Goal: Task Accomplishment & Management: Use online tool/utility

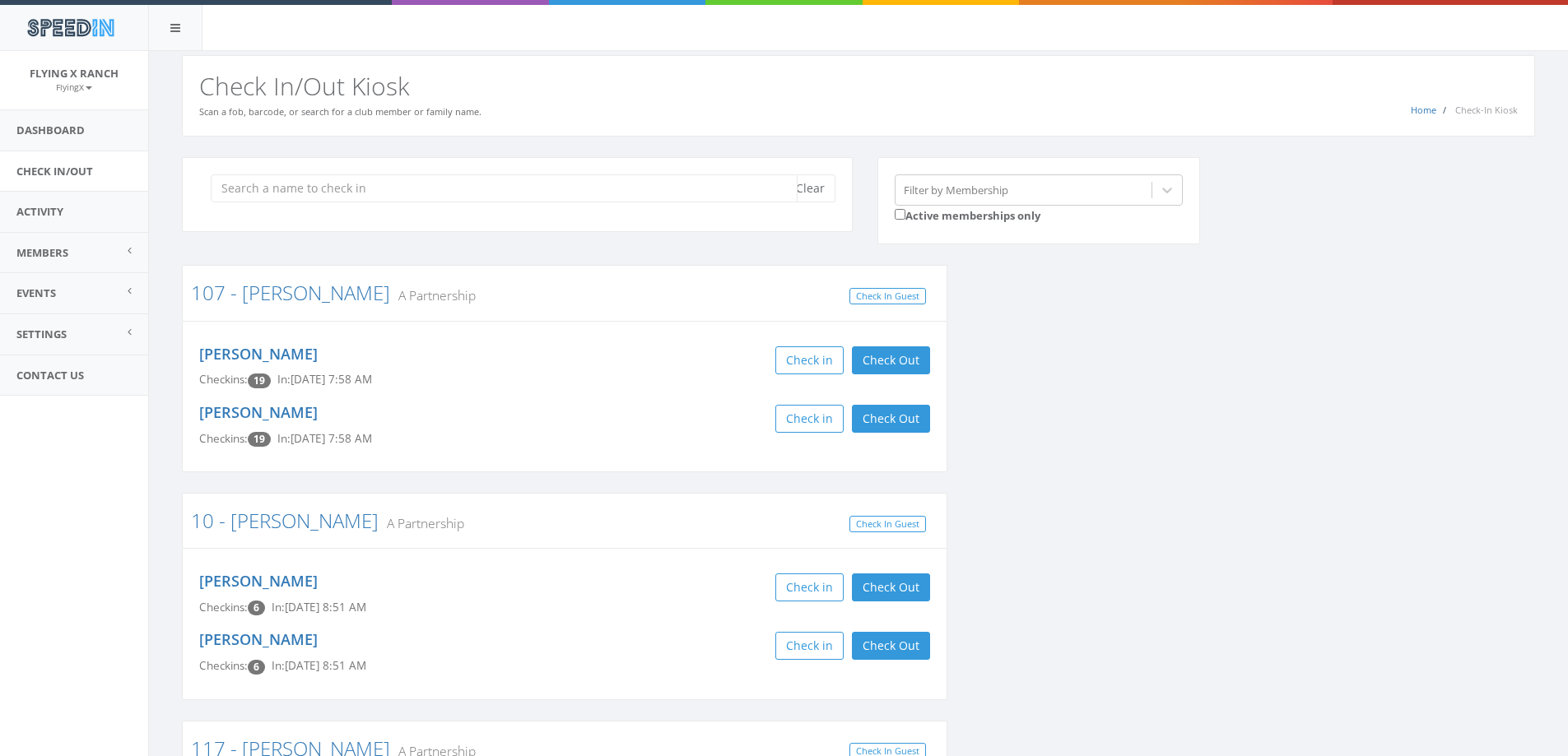
click at [256, 189] on input "search" at bounding box center [504, 189] width 586 height 28
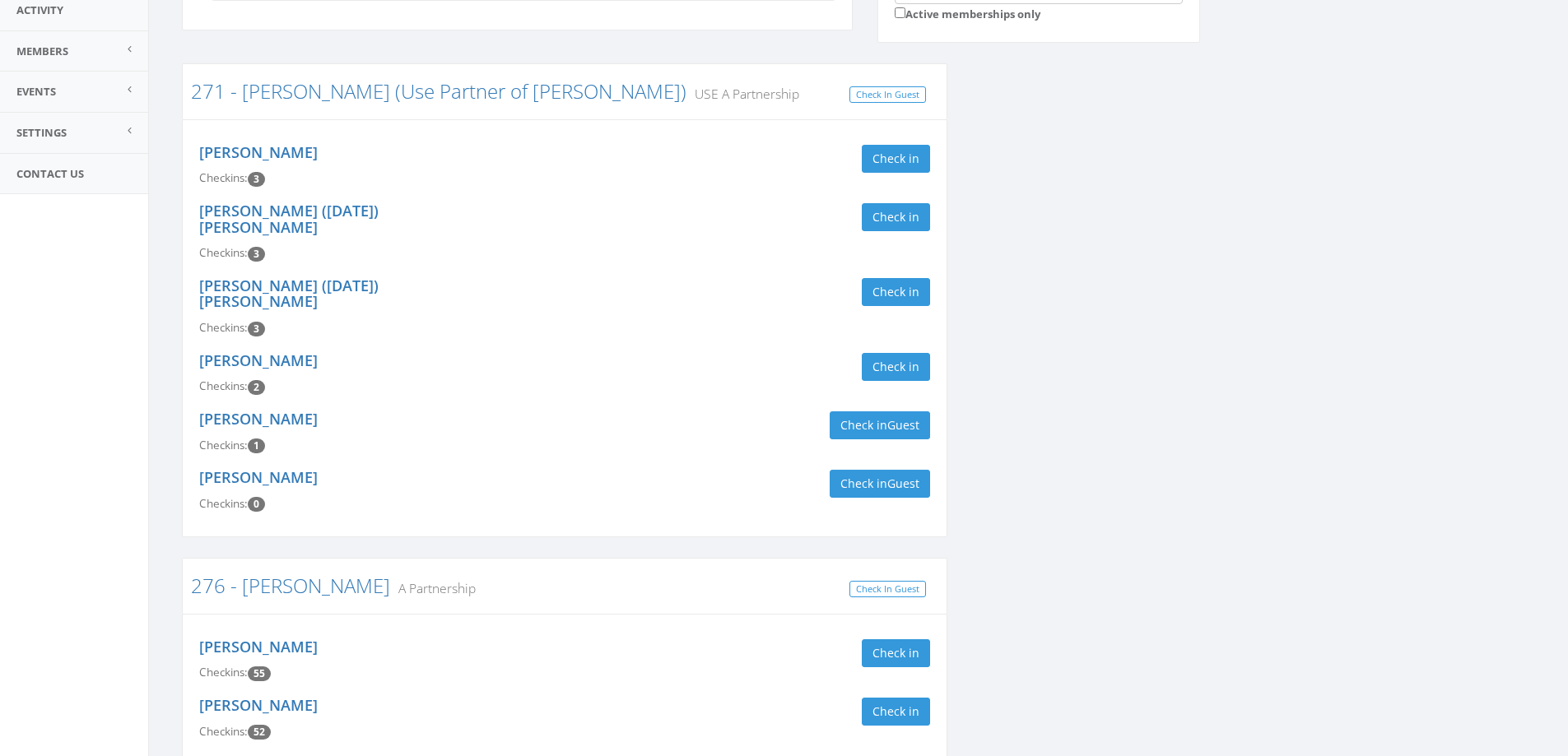
scroll to position [329, 0]
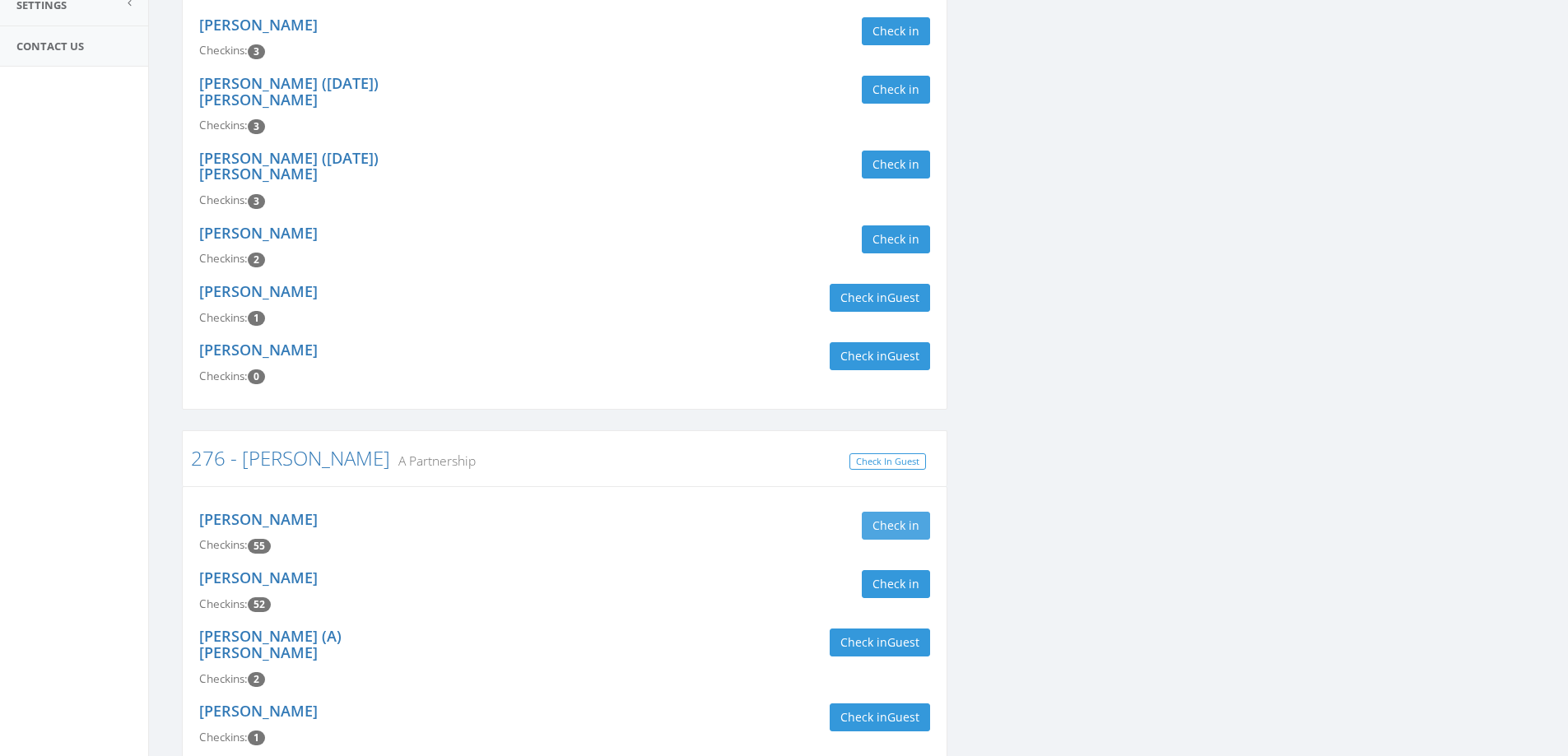
type input "[PERSON_NAME]"
click at [881, 512] on button "Check in" at bounding box center [895, 526] width 69 height 28
click at [884, 570] on button "Check in" at bounding box center [895, 584] width 69 height 28
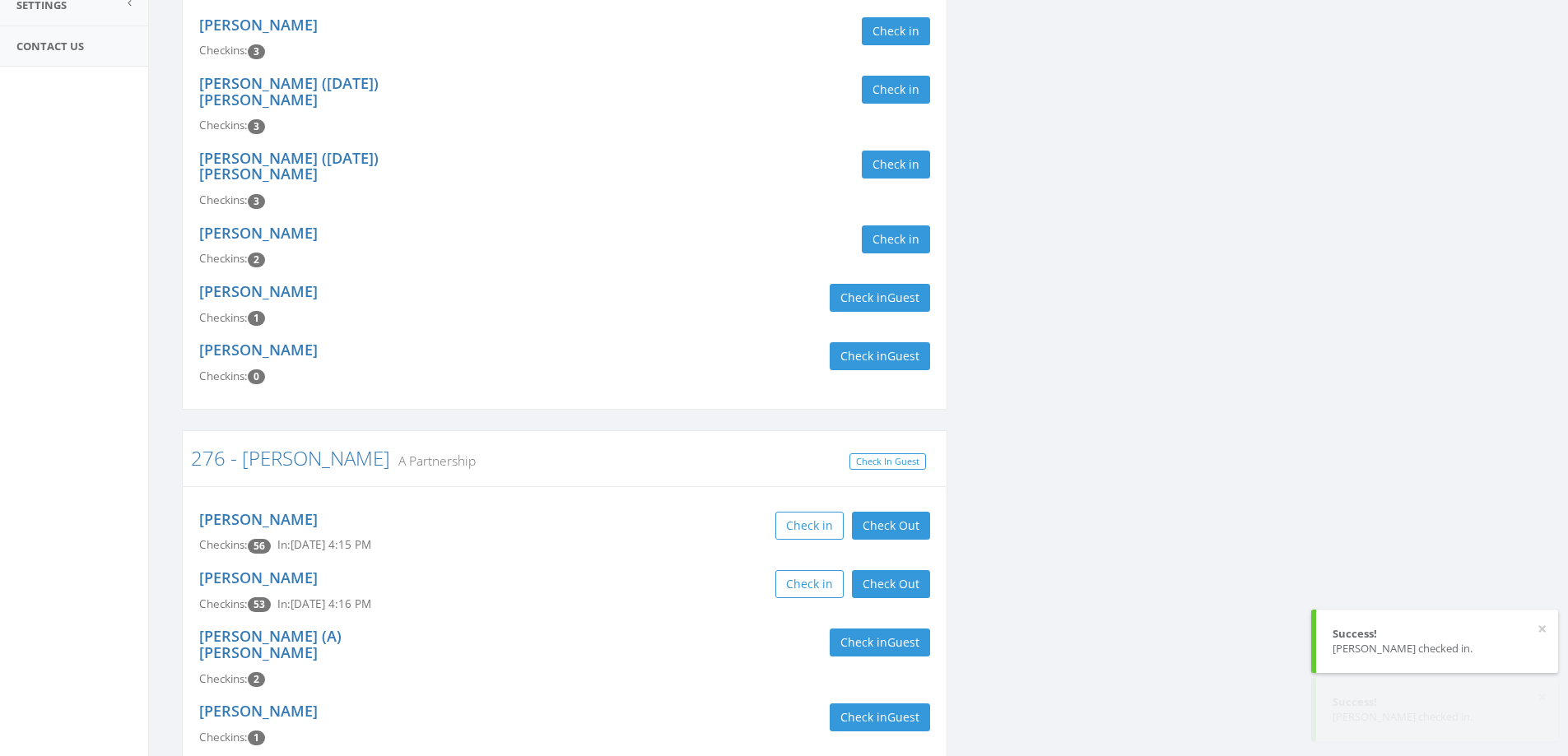
click at [692, 570] on div "Check in Check Out Check Out" at bounding box center [753, 584] width 353 height 28
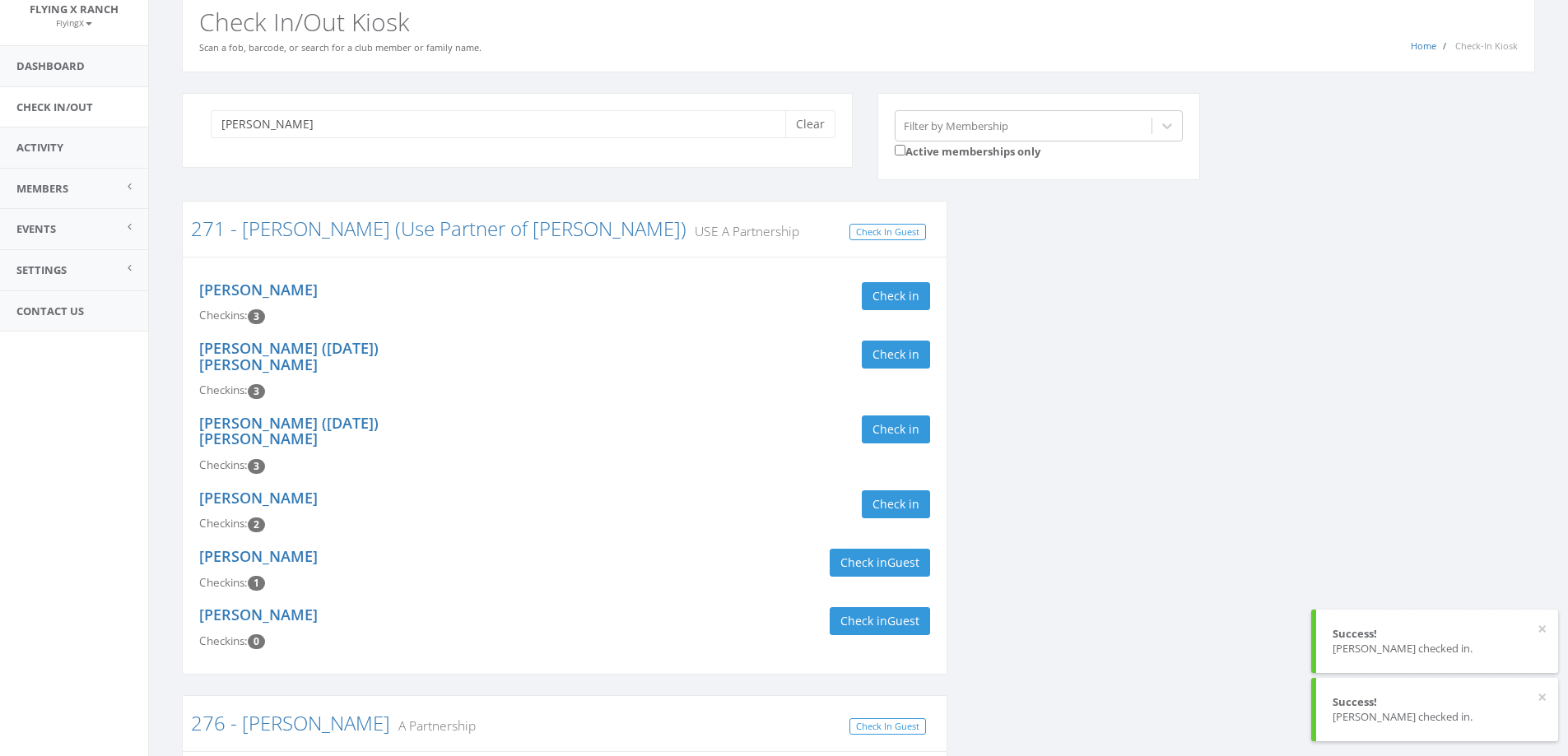
scroll to position [0, 0]
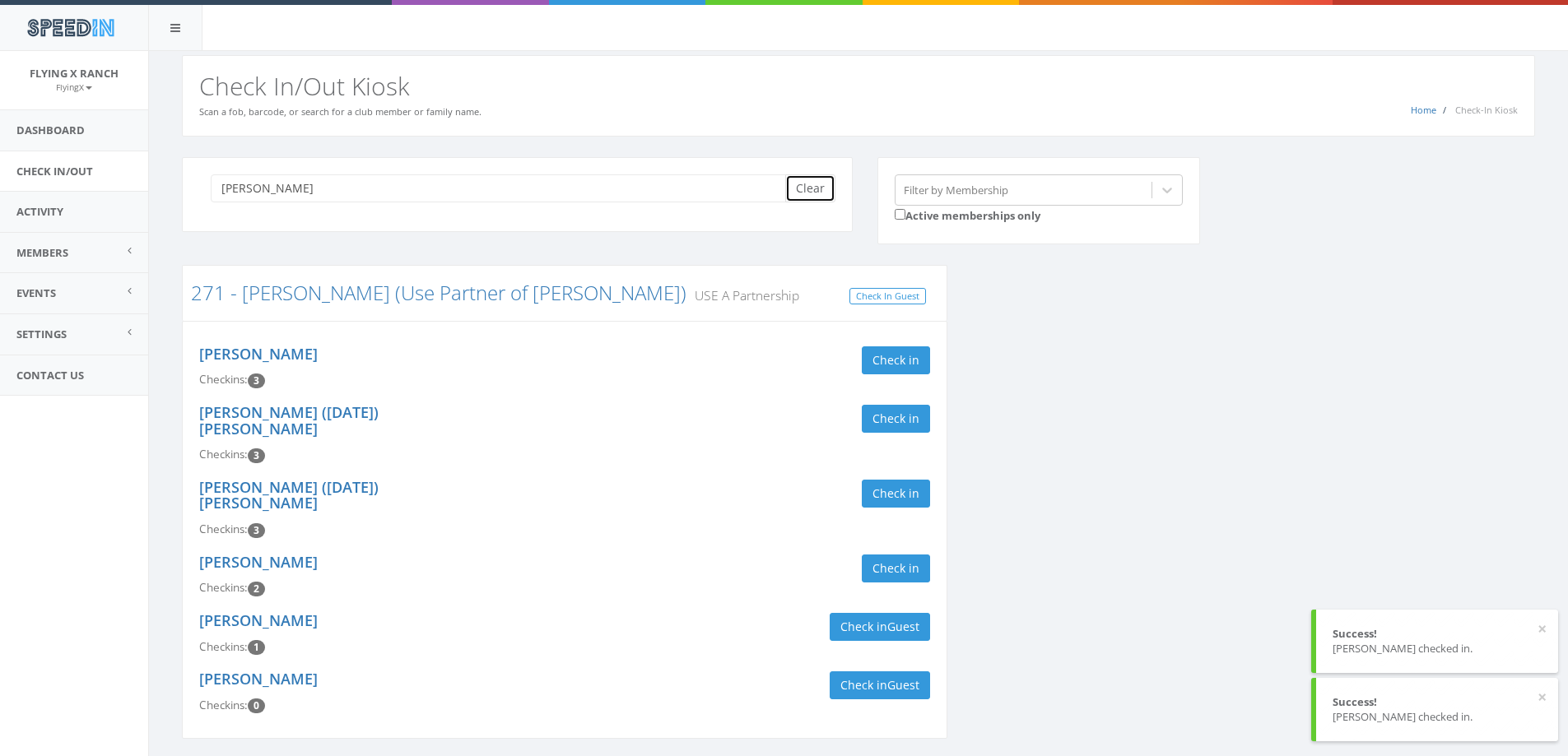
click at [810, 187] on button "Clear" at bounding box center [810, 189] width 50 height 28
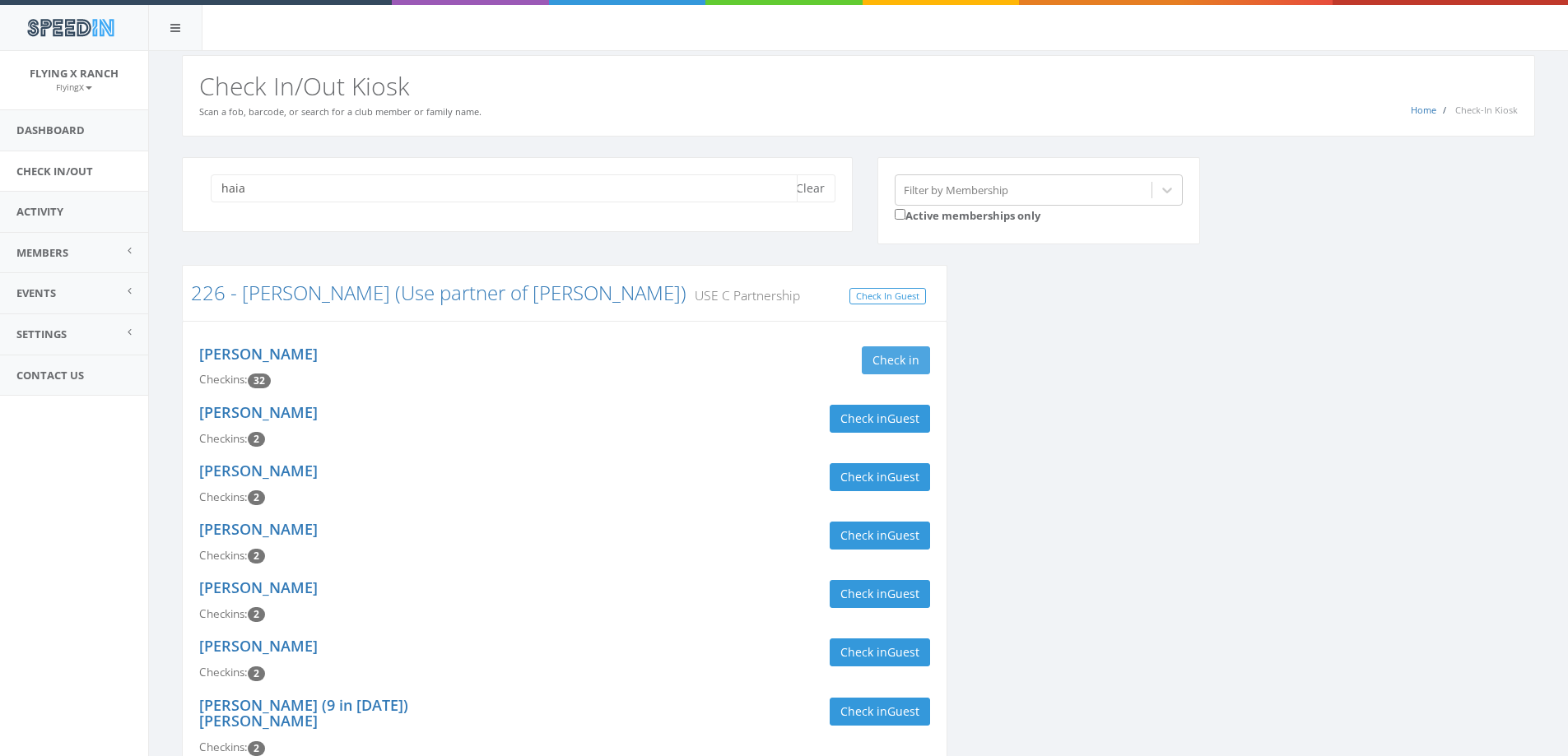
type input "haia"
click at [874, 363] on button "Check in" at bounding box center [895, 361] width 69 height 28
click at [663, 377] on div "[PERSON_NAME] Checkins: 33 In: [DATE] 4:33 PM Check in Check Out Check Out" at bounding box center [565, 367] width 755 height 58
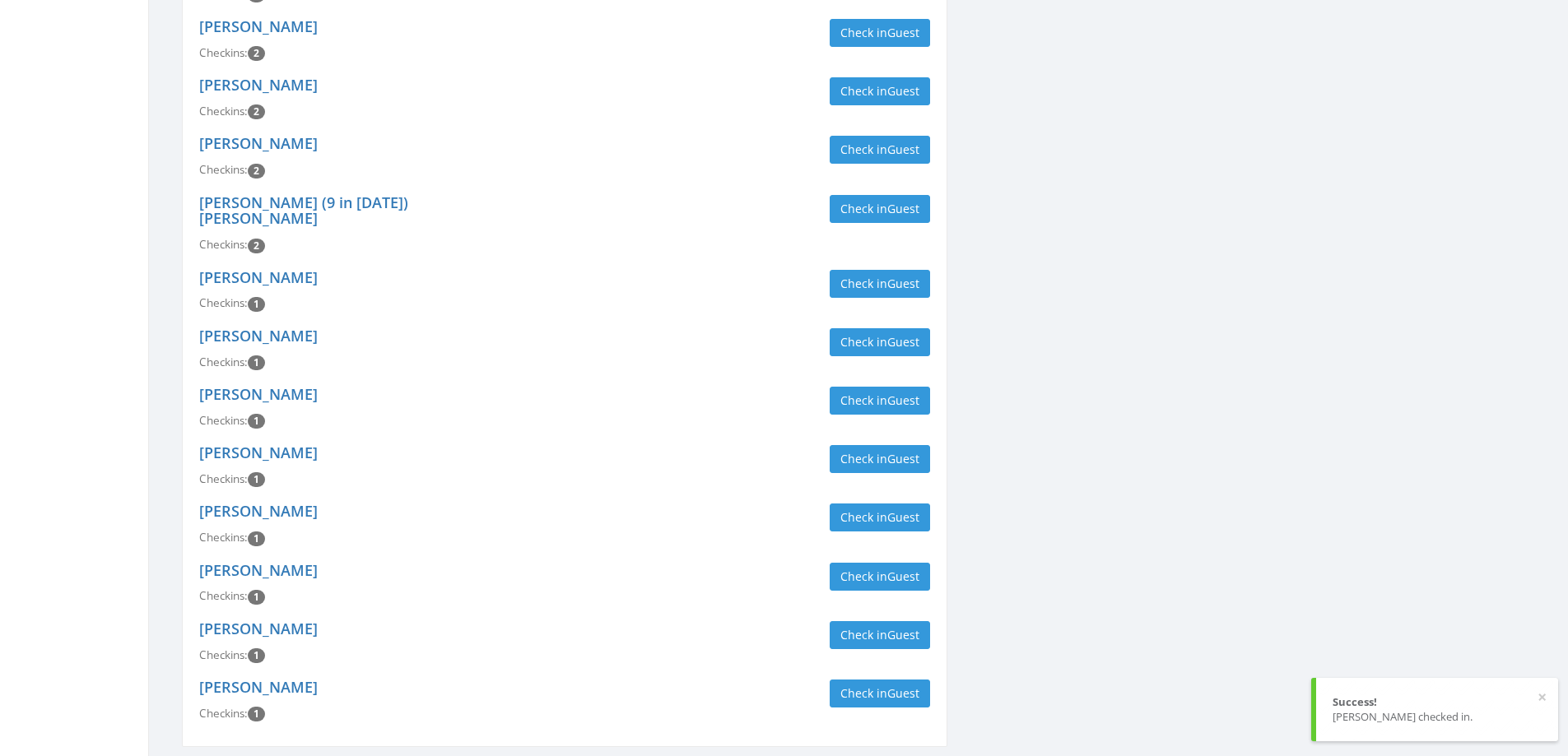
scroll to position [896, 0]
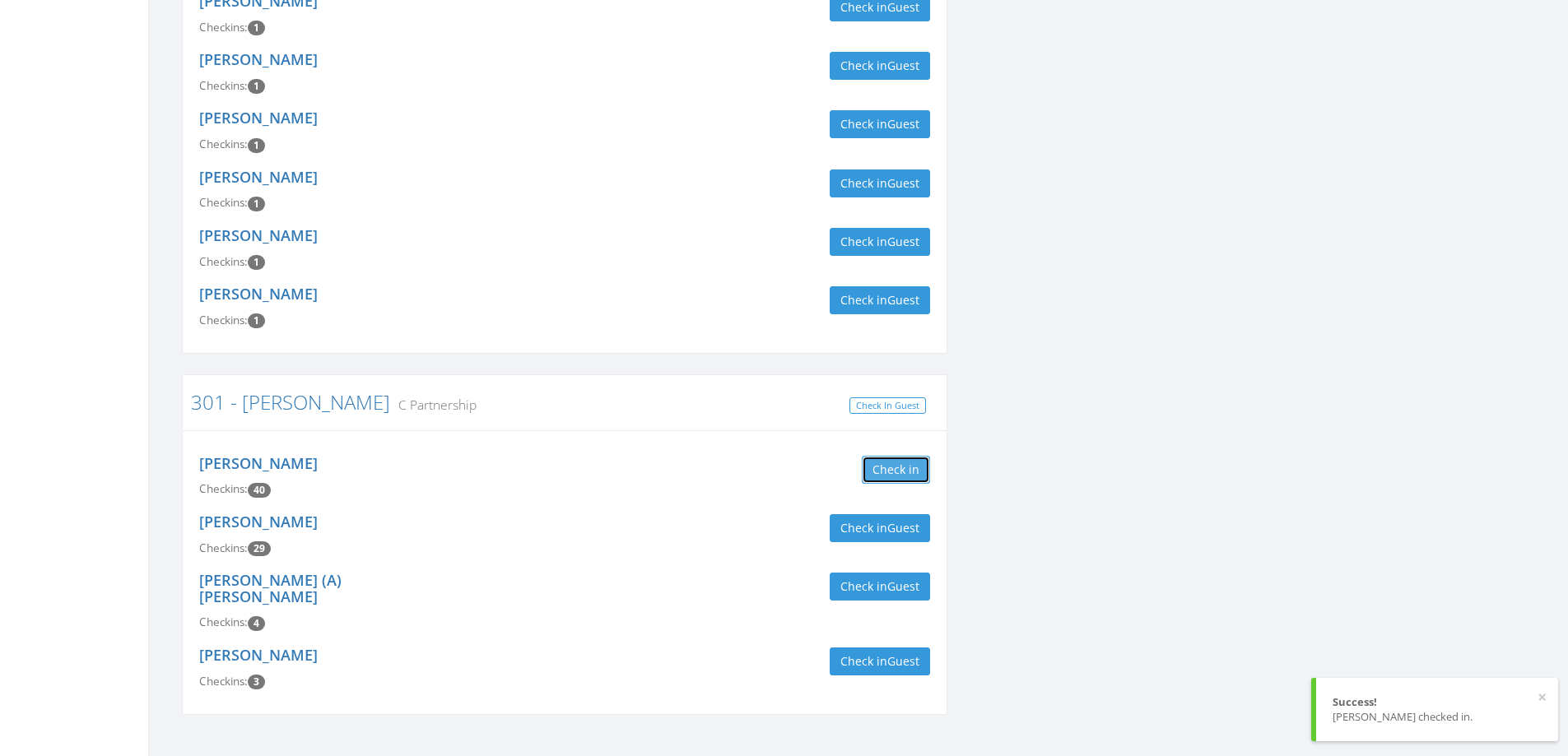
click at [886, 455] on button "Check in" at bounding box center [895, 470] width 69 height 28
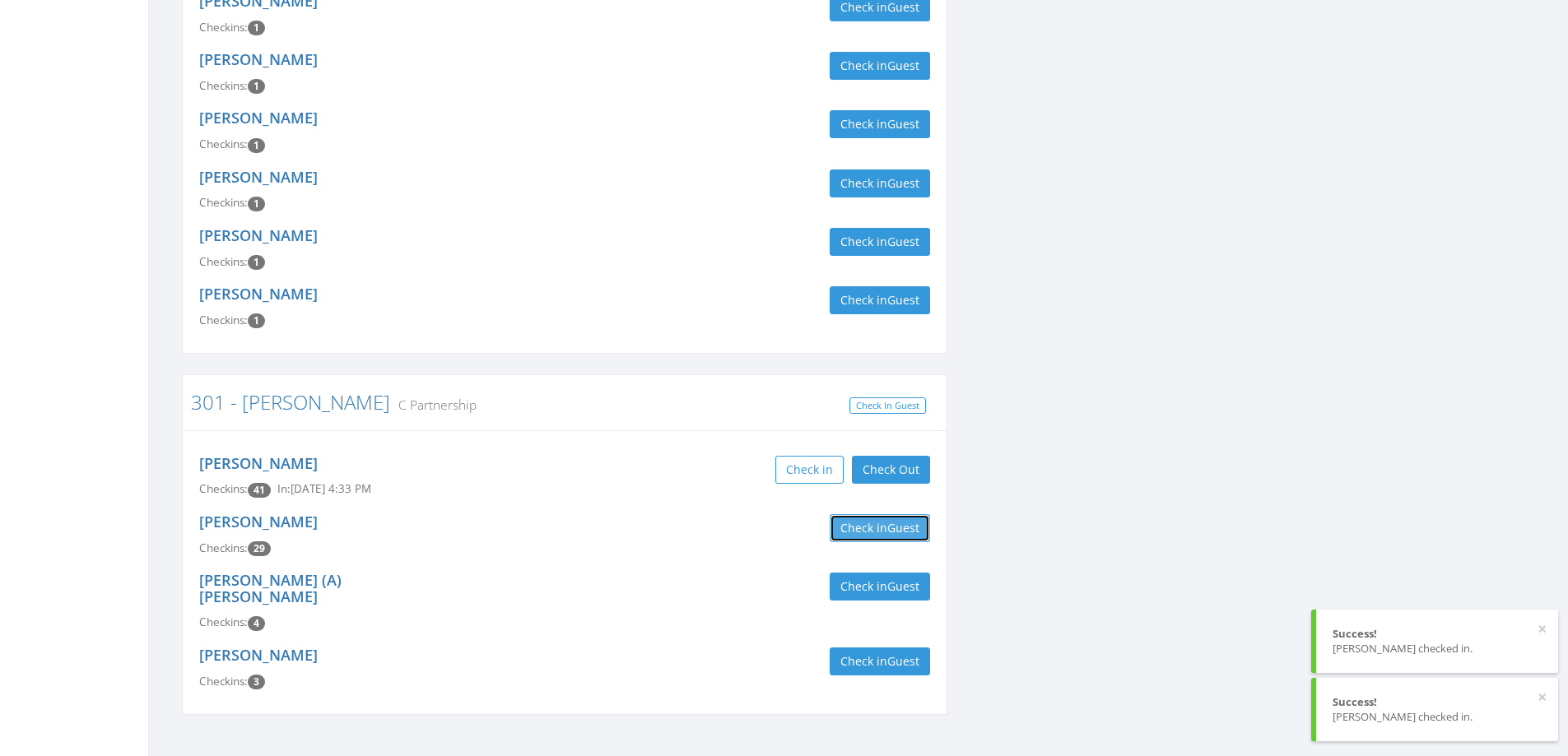
click at [890, 520] on span "Guest" at bounding box center [903, 528] width 32 height 16
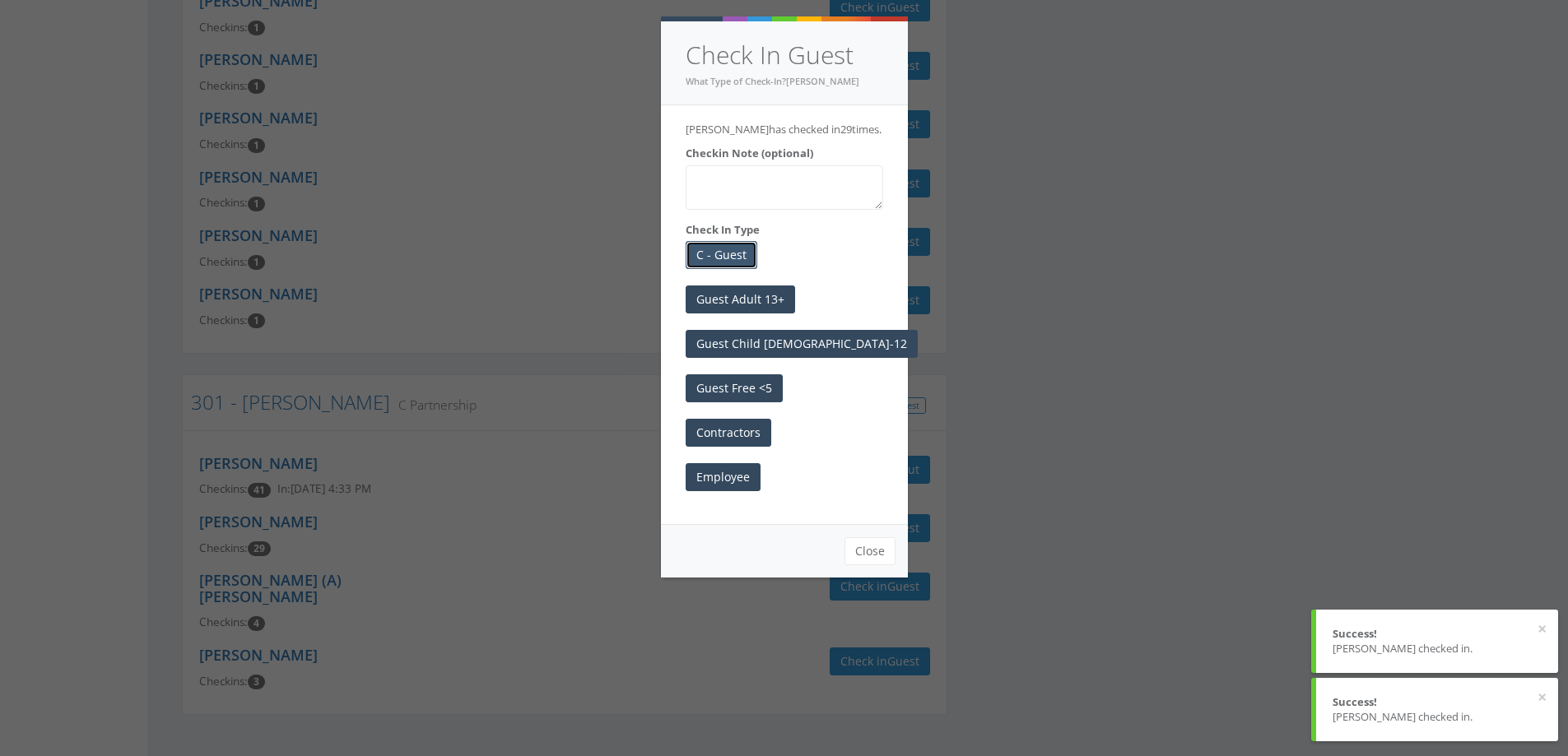
click at [708, 262] on button "C - Guest" at bounding box center [722, 255] width 71 height 28
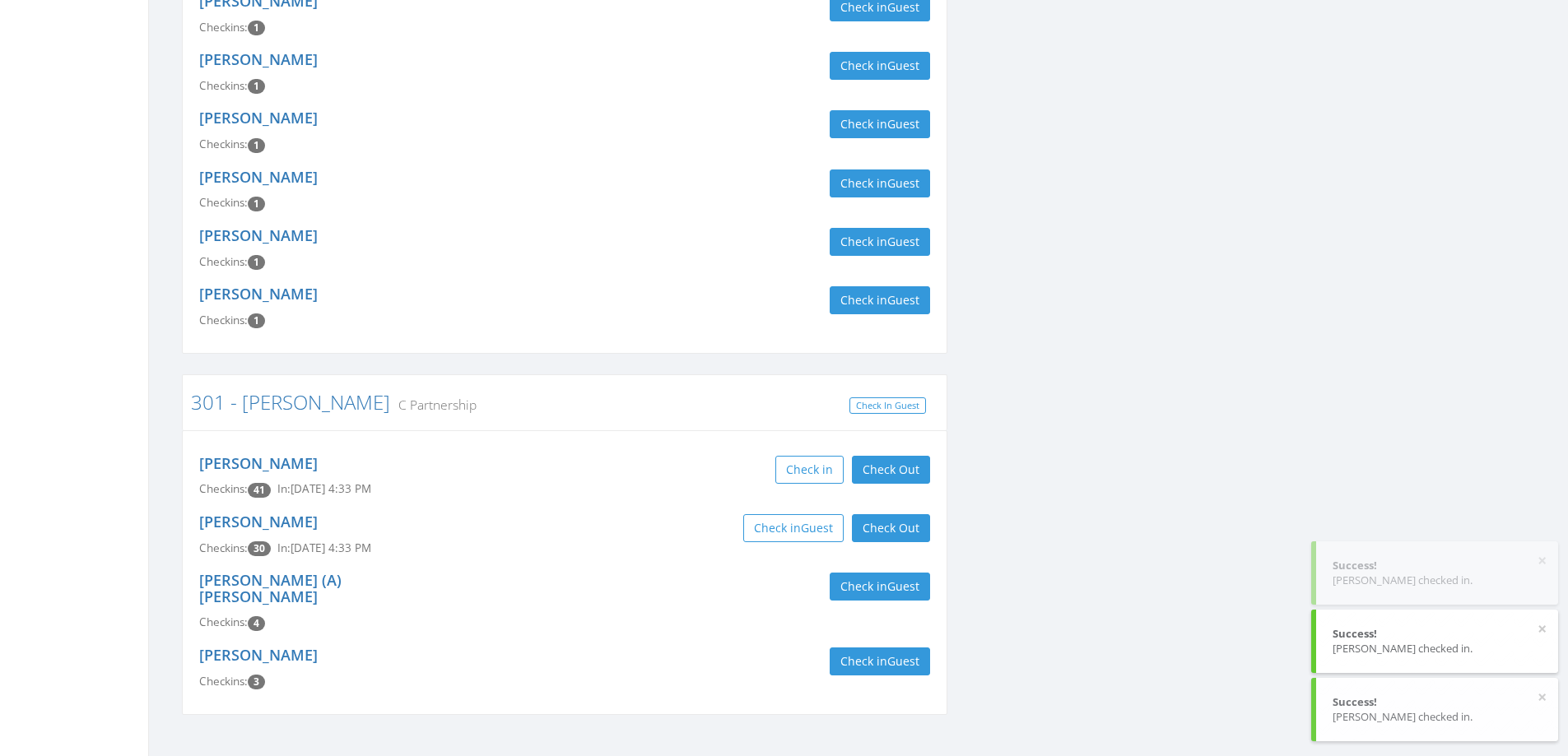
click at [708, 278] on div "[PERSON_NAME] Checkins: 1 Check in Guest" at bounding box center [565, 307] width 755 height 58
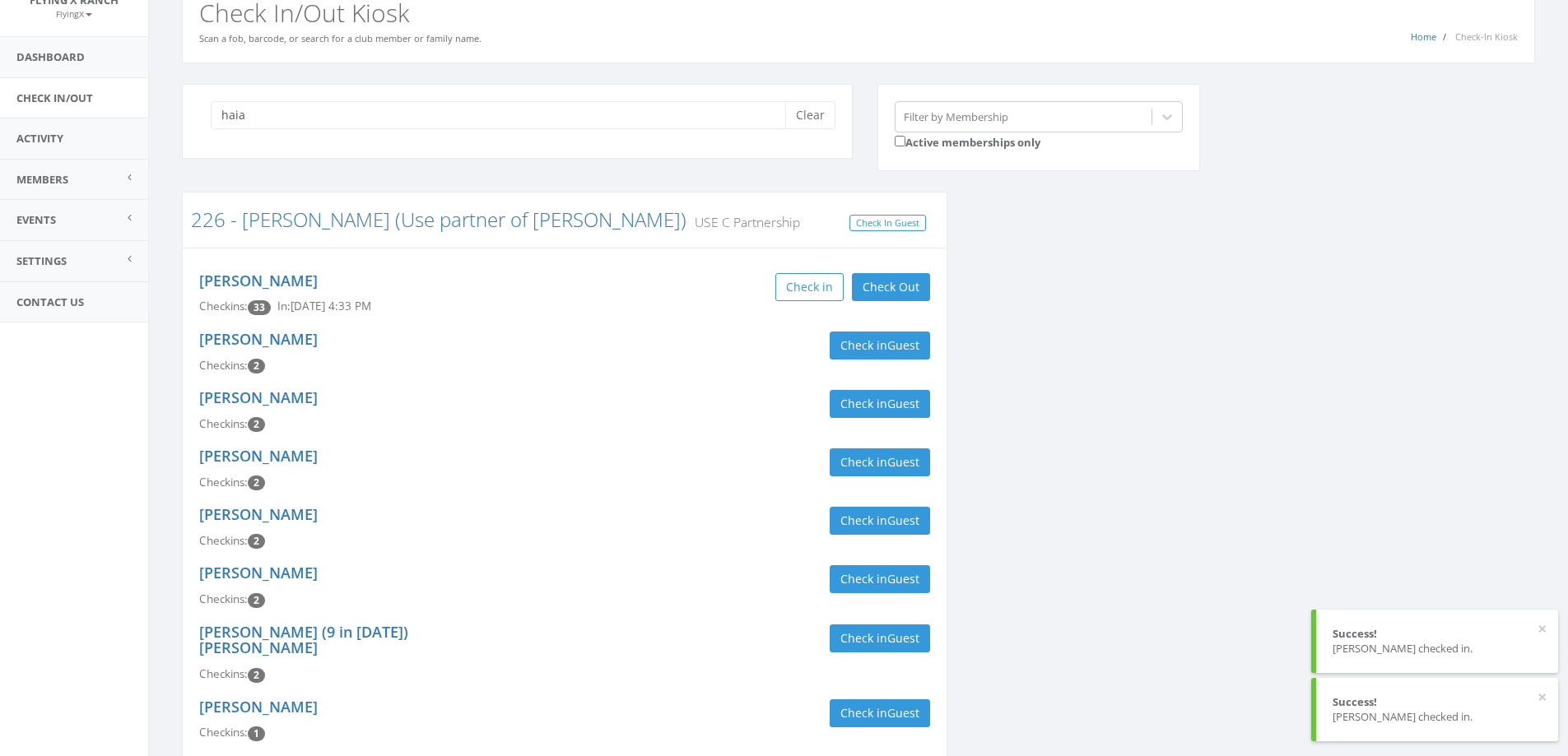
scroll to position [0, 0]
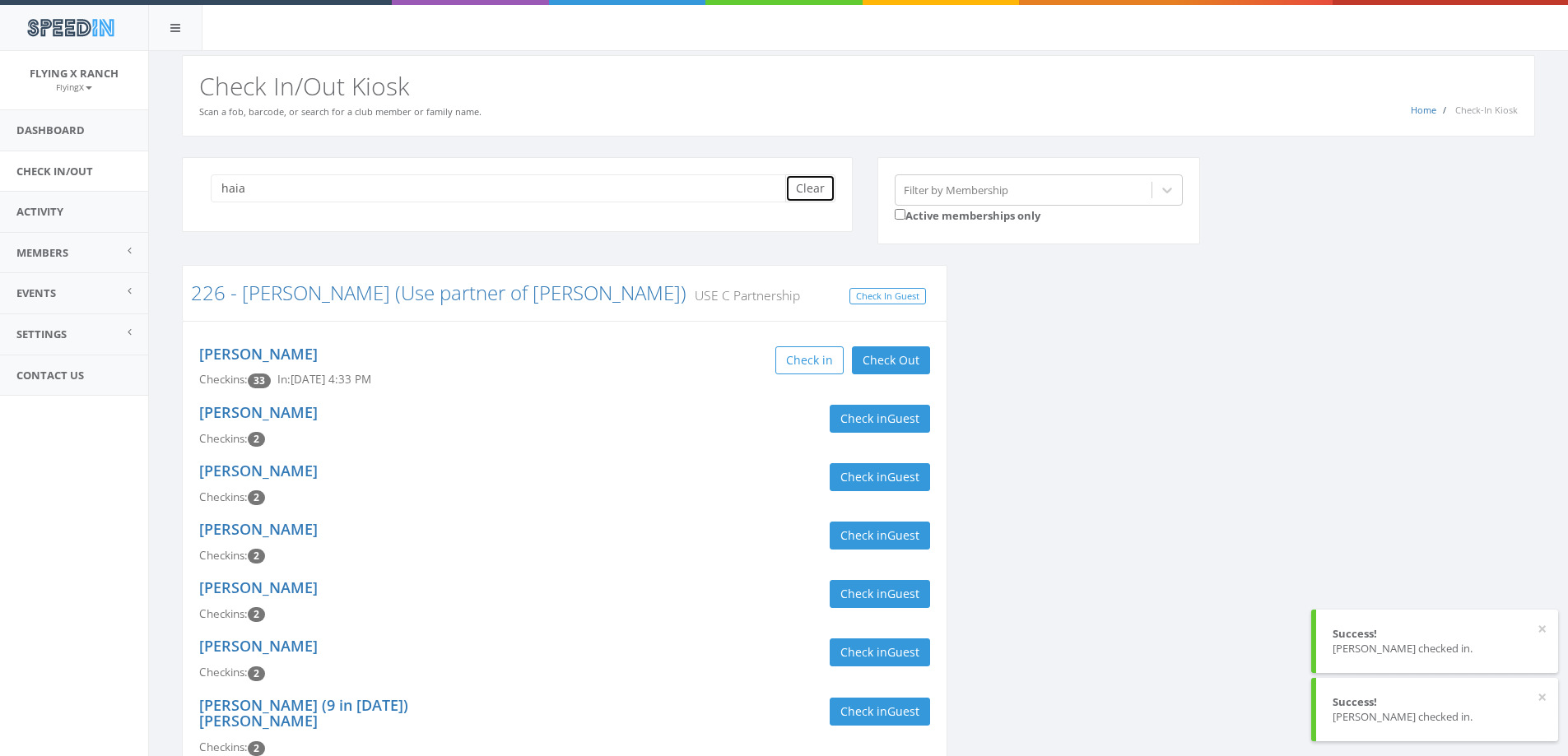
click at [789, 193] on button "Clear" at bounding box center [810, 189] width 50 height 28
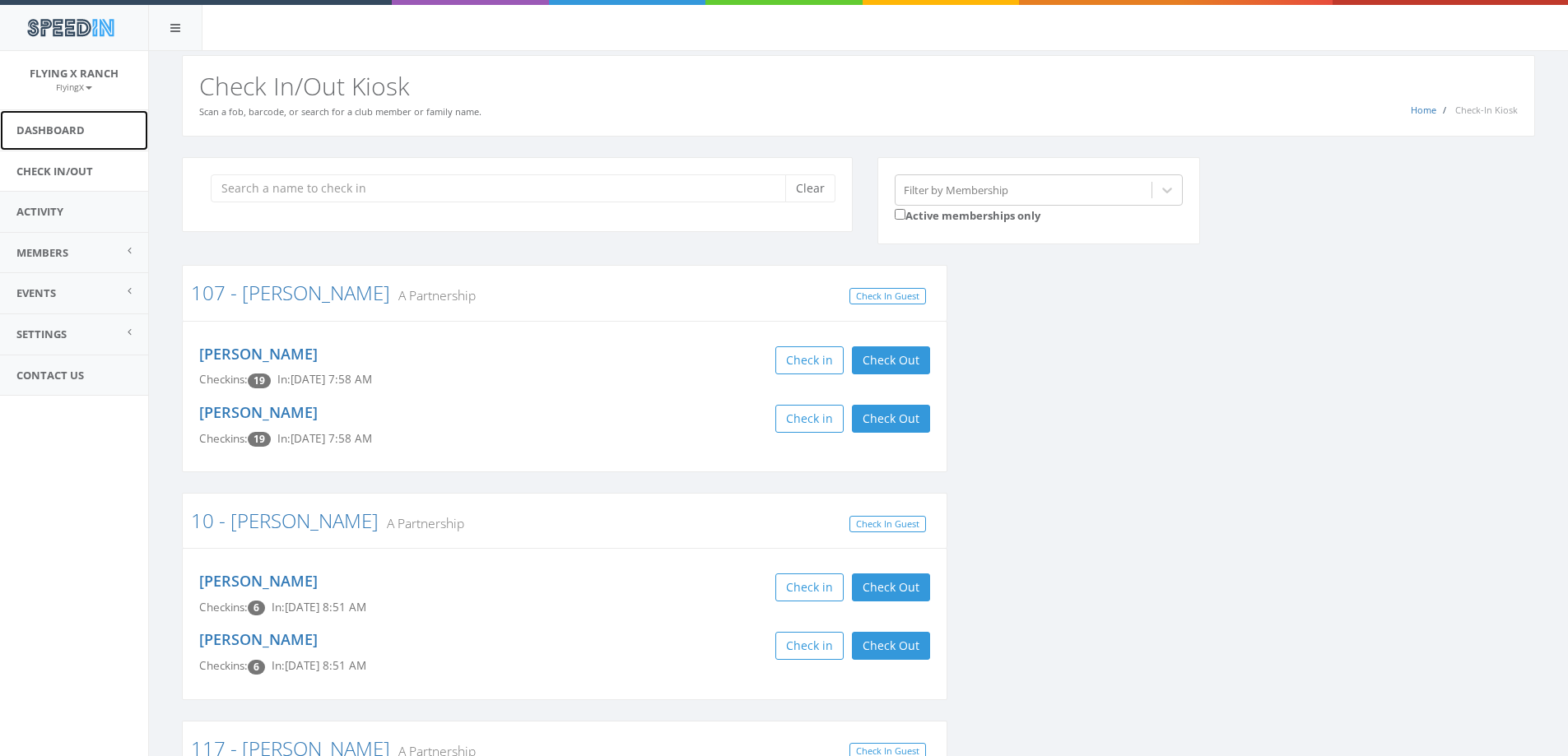
click at [69, 125] on link "Dashboard" at bounding box center [74, 130] width 148 height 40
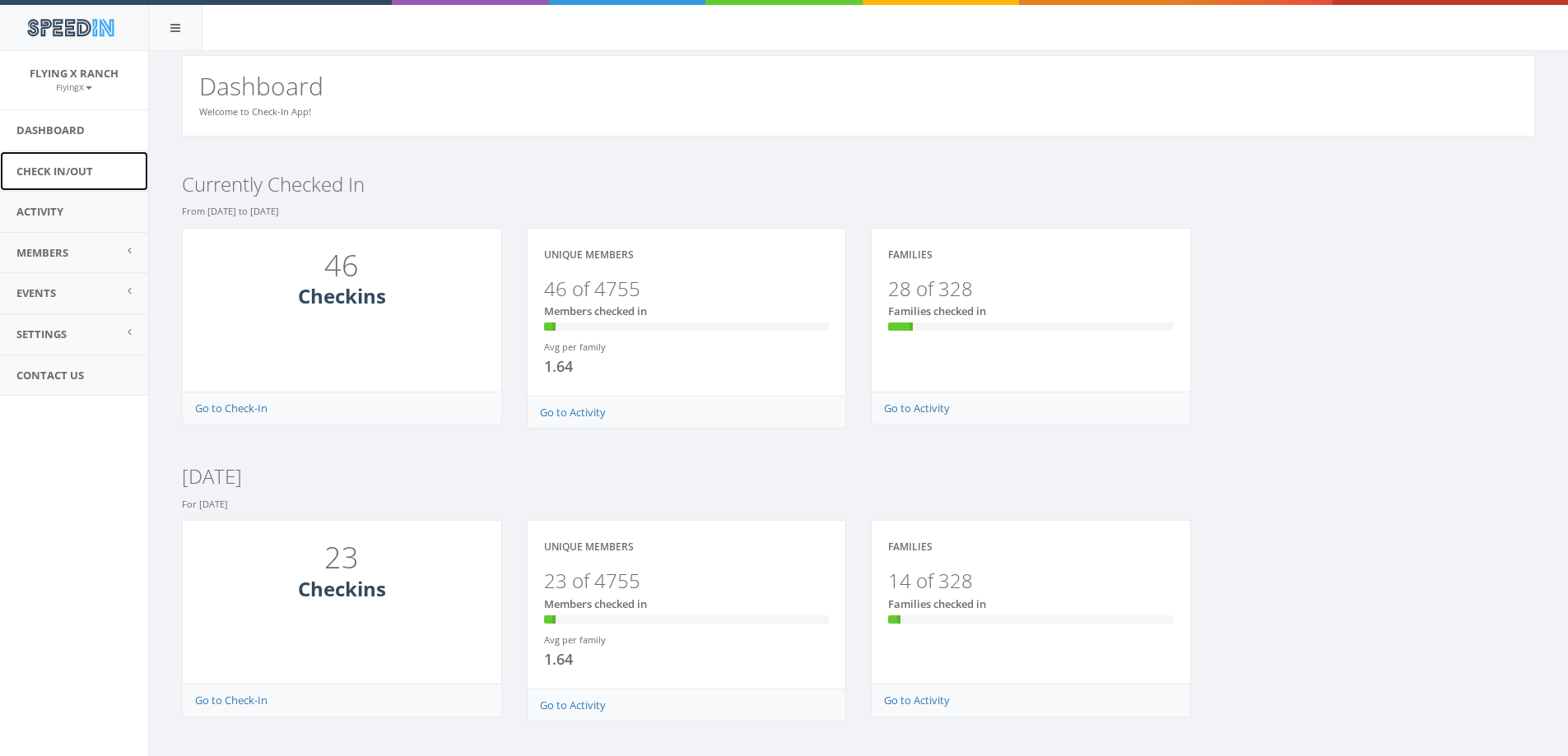
click at [66, 167] on link "Check In/Out" at bounding box center [74, 171] width 148 height 40
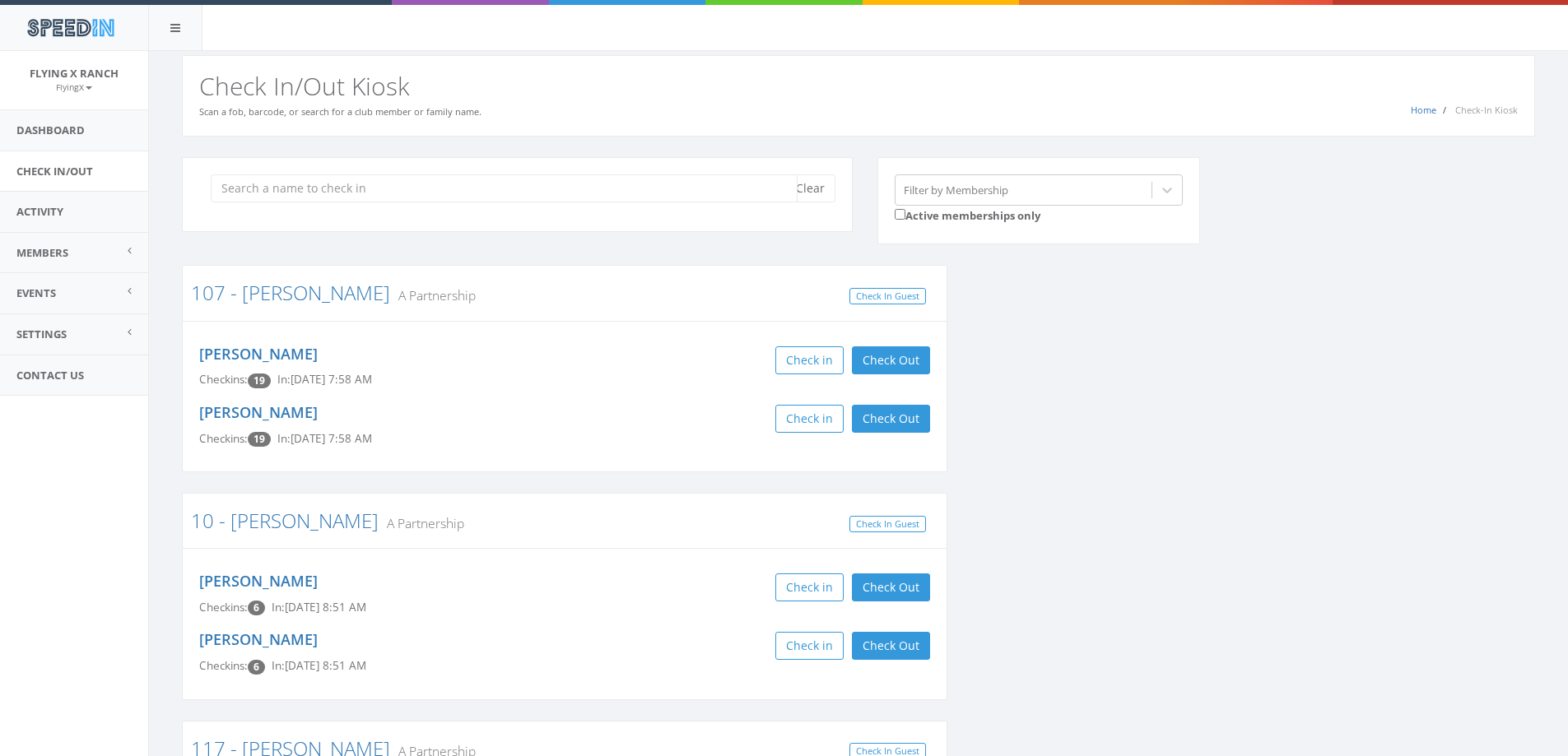
click at [341, 193] on input "search" at bounding box center [504, 189] width 586 height 28
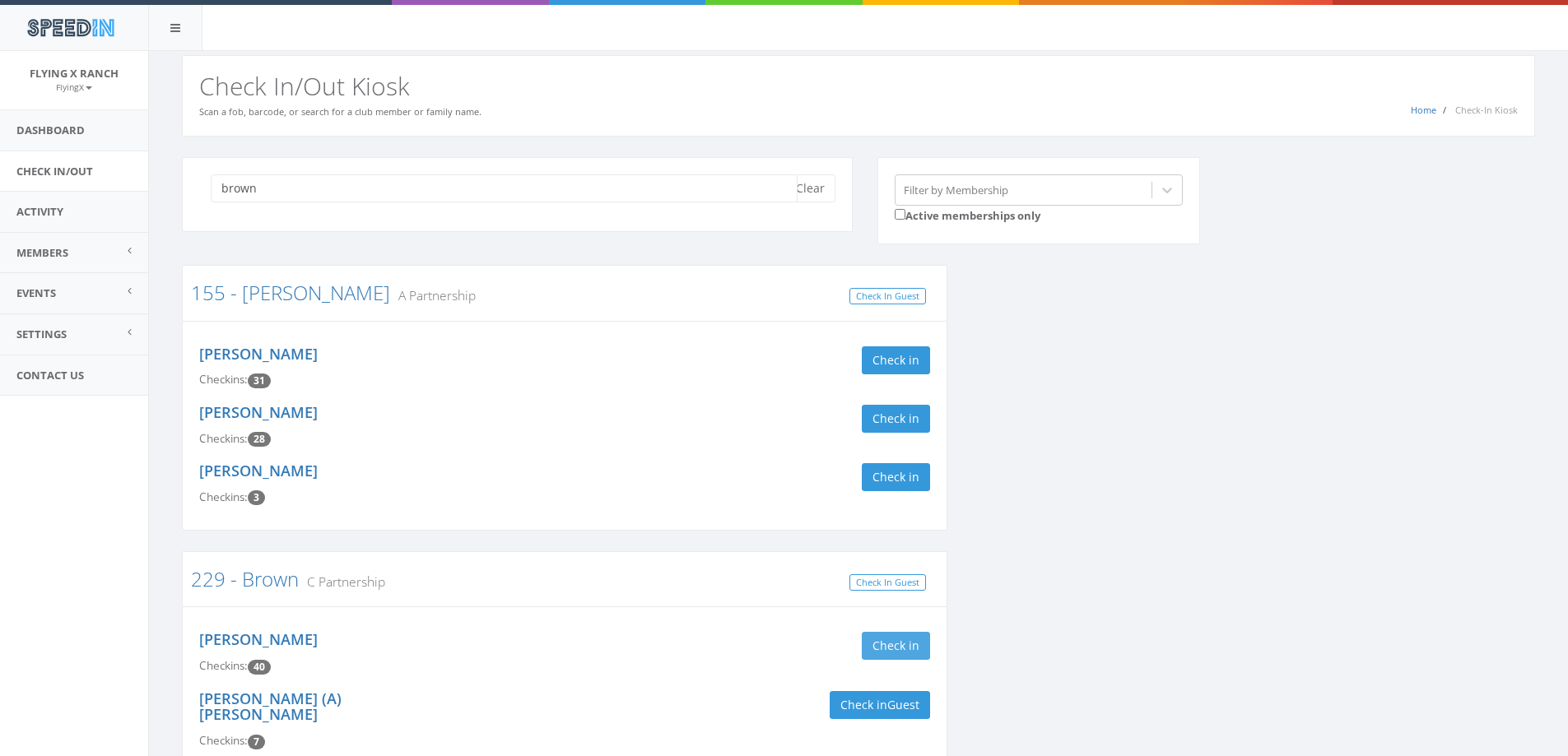
type input "brown"
click at [868, 651] on button "Check in" at bounding box center [895, 646] width 69 height 28
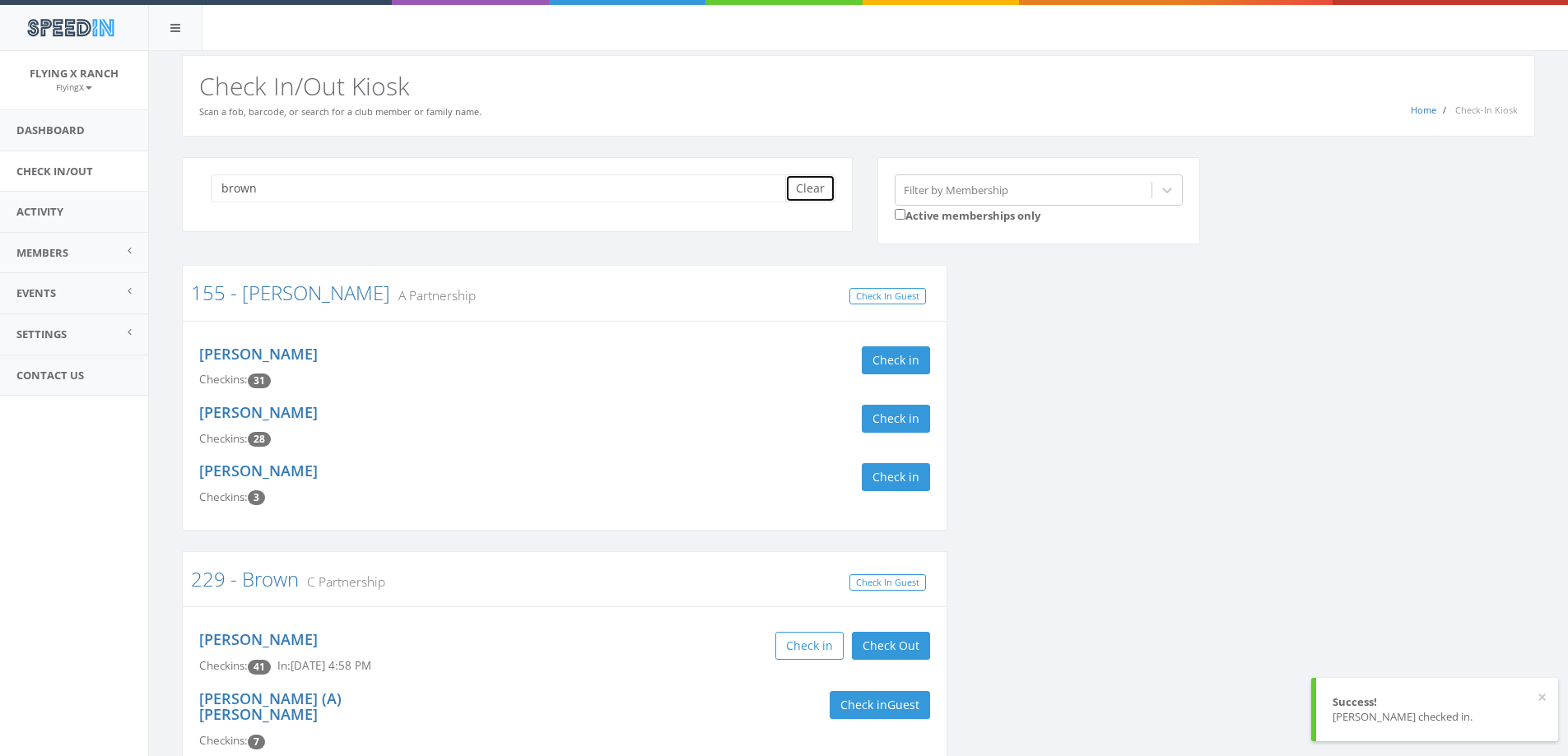
click at [808, 194] on button "Clear" at bounding box center [810, 189] width 50 height 28
